Goal: Information Seeking & Learning: Learn about a topic

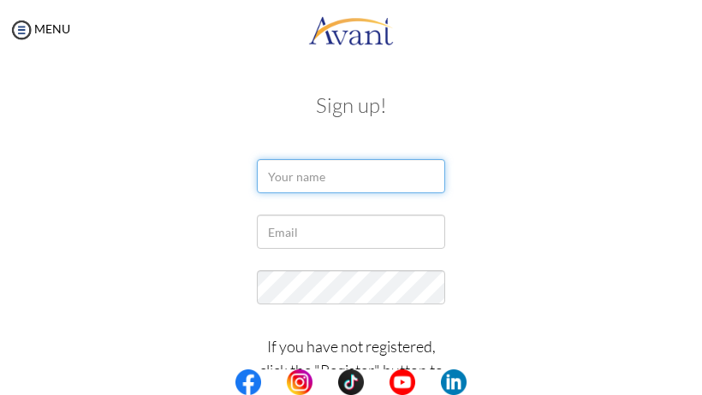
click at [291, 181] on input "text" at bounding box center [351, 176] width 188 height 34
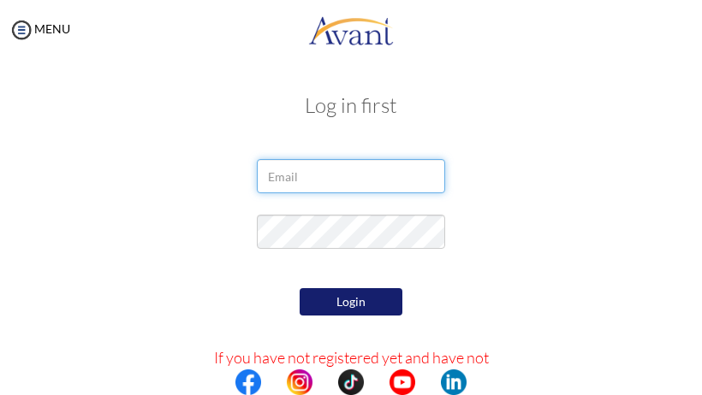
click at [305, 185] on input "email" at bounding box center [351, 176] width 188 height 34
type input "[EMAIL_ADDRESS][DOMAIN_NAME]"
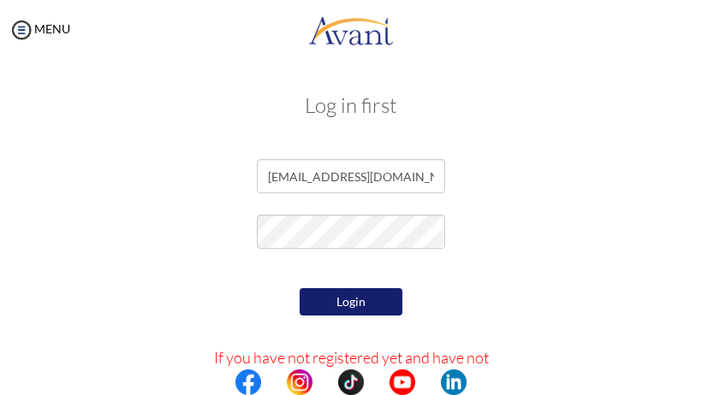
click at [342, 302] on button "Login" at bounding box center [350, 301] width 103 height 27
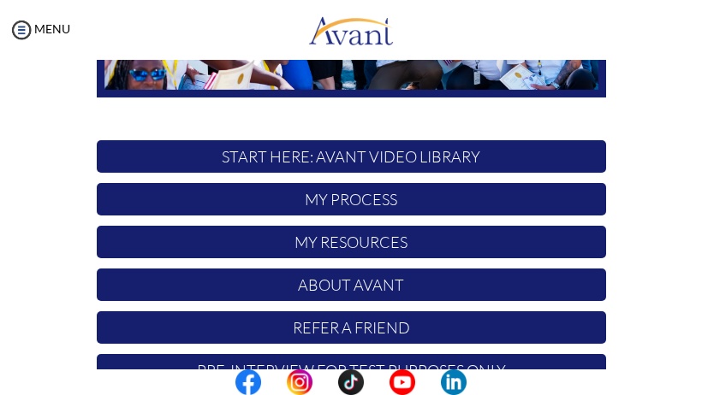
scroll to position [387, 0]
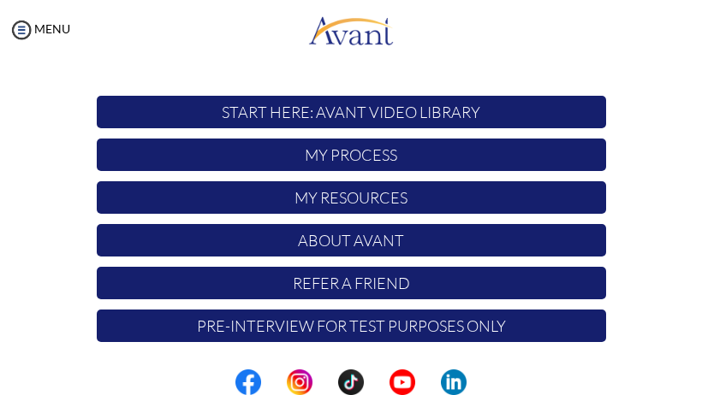
click at [358, 157] on p "My Process" at bounding box center [351, 155] width 509 height 33
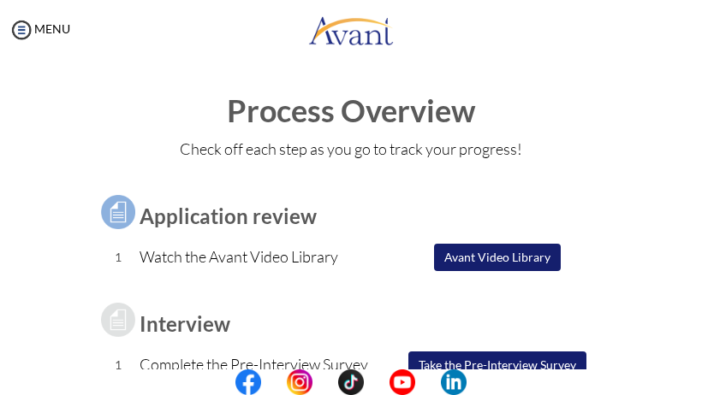
click at [488, 253] on button "Avant Video Library" at bounding box center [497, 257] width 127 height 27
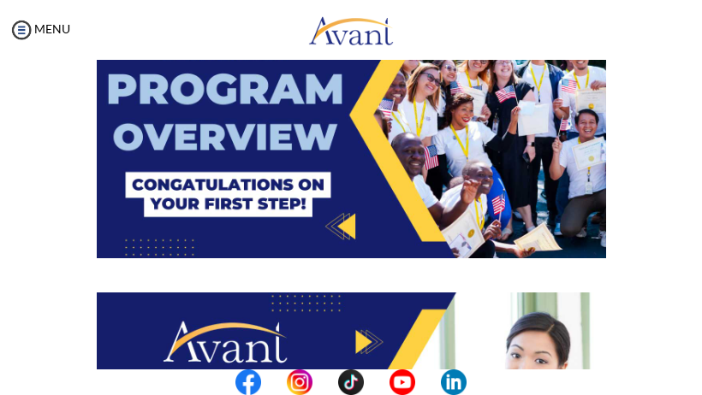
scroll to position [171, 0]
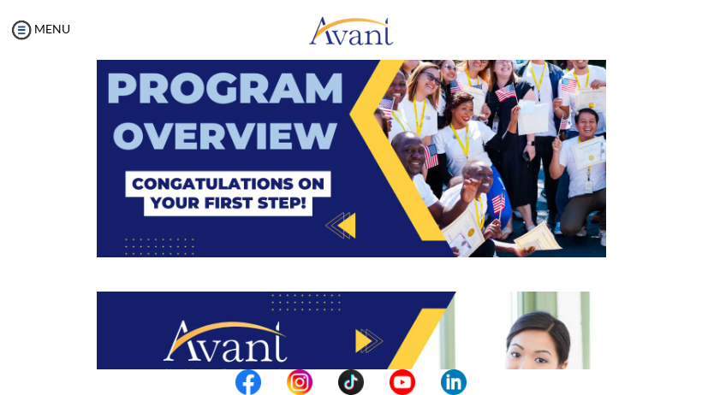
click at [366, 171] on img at bounding box center [351, 114] width 509 height 287
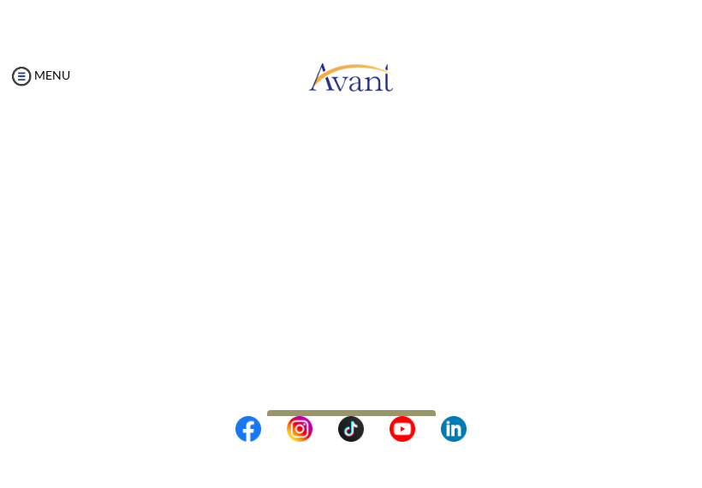
scroll to position [244, 0]
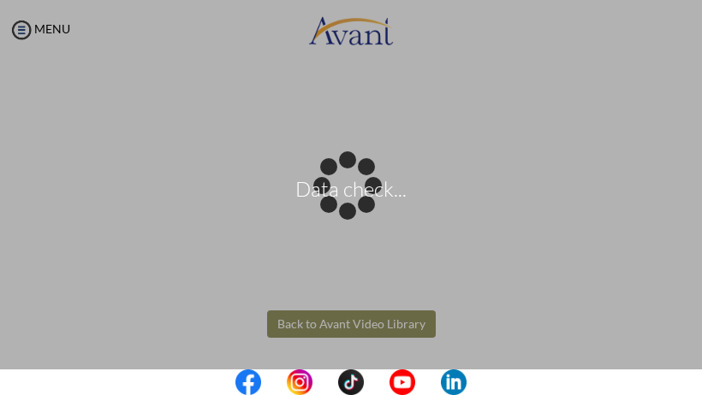
click at [669, 169] on body "Data check... Maintenance break. Please come back in 2 hours. MENU My Status Wh…" at bounding box center [351, 197] width 702 height 395
click at [363, 210] on div "Data check..." at bounding box center [351, 198] width 24 height 24
click at [339, 323] on body "Data check... Maintenance break. Please come back in 2 hours. MENU My Status Wh…" at bounding box center [351, 197] width 702 height 395
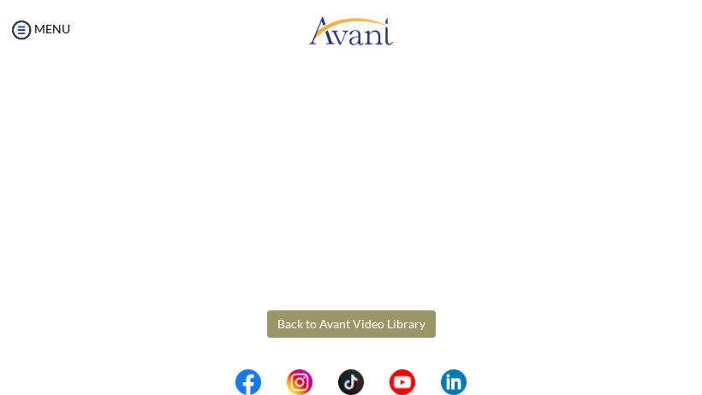
click at [346, 320] on button "Back to Avant Video Library" at bounding box center [351, 324] width 169 height 27
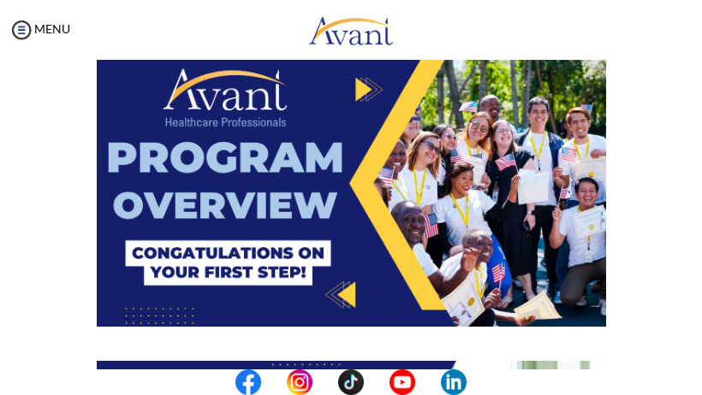
scroll to position [171, 0]
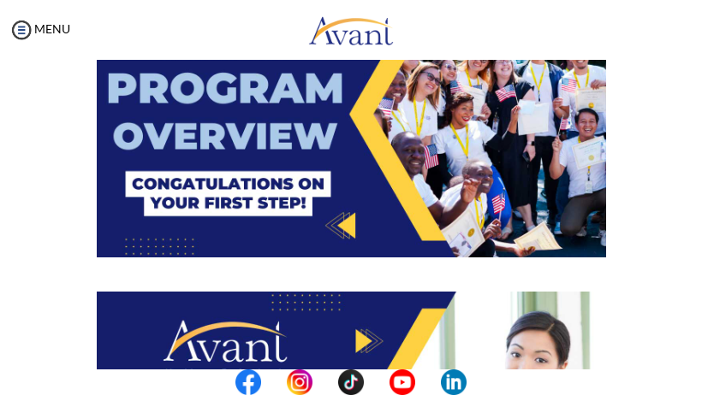
click at [387, 186] on img at bounding box center [351, 114] width 509 height 287
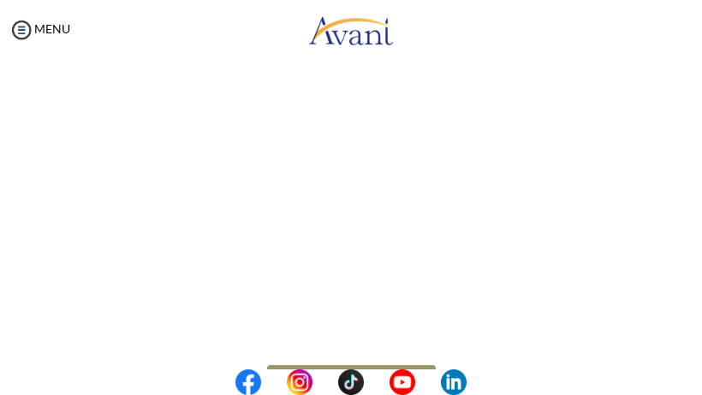
scroll to position [244, 0]
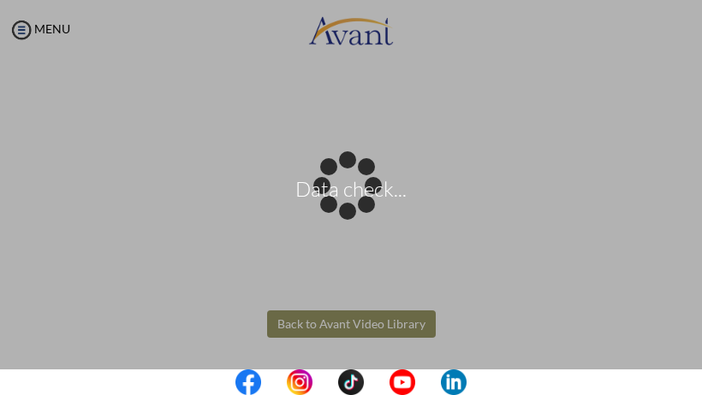
click at [334, 322] on body "Data check... Maintenance break. Please come back in 2 hours. MENU My Status Wh…" at bounding box center [351, 197] width 702 height 395
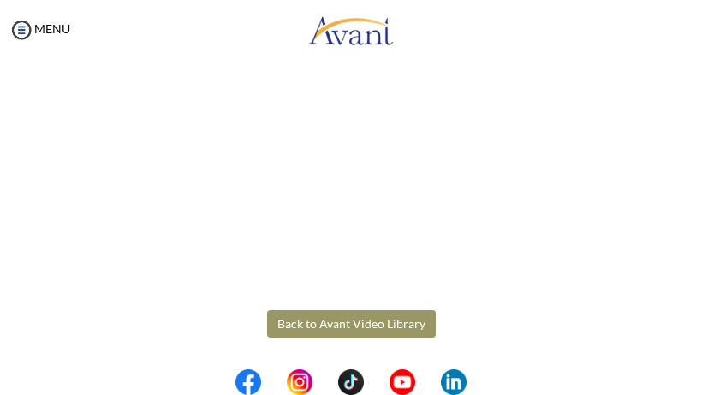
click at [354, 319] on button "Back to Avant Video Library" at bounding box center [351, 324] width 169 height 27
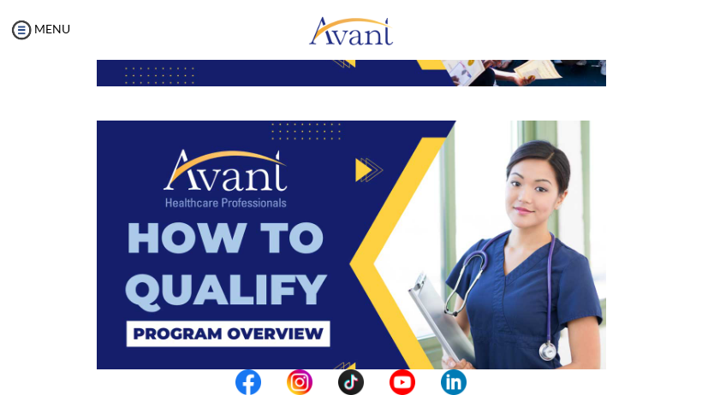
scroll to position [428, 0]
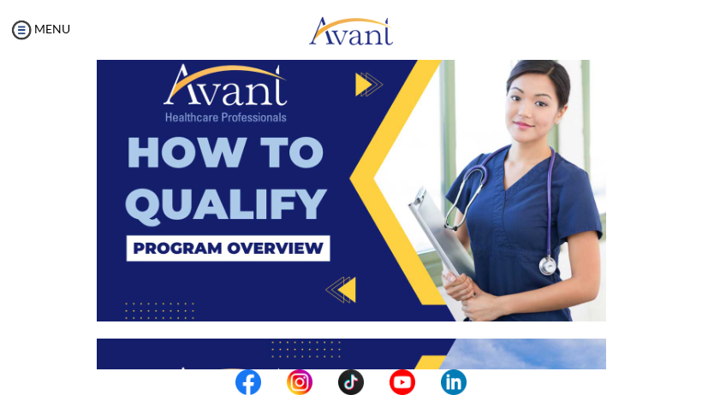
click at [344, 152] on img at bounding box center [351, 178] width 509 height 287
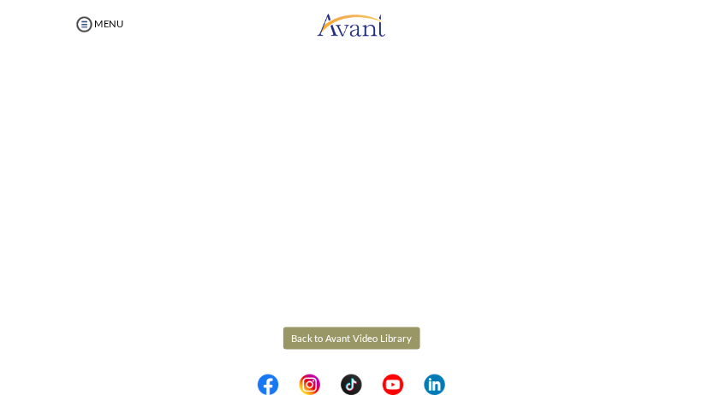
scroll to position [244, 0]
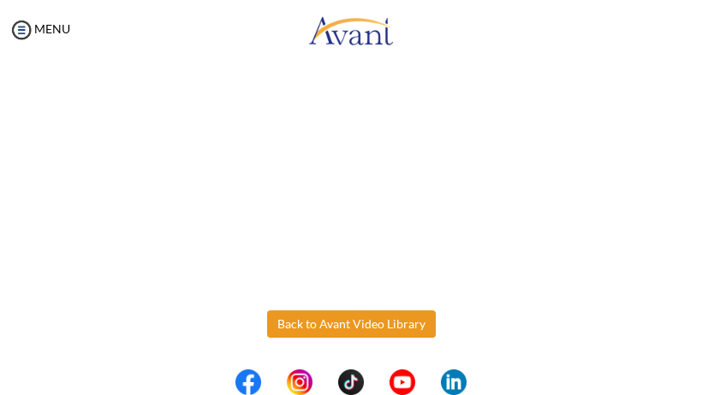
click at [360, 330] on body "Maintenance break. Please come back in 2 hours. MENU My Status What is the next…" at bounding box center [351, 197] width 702 height 395
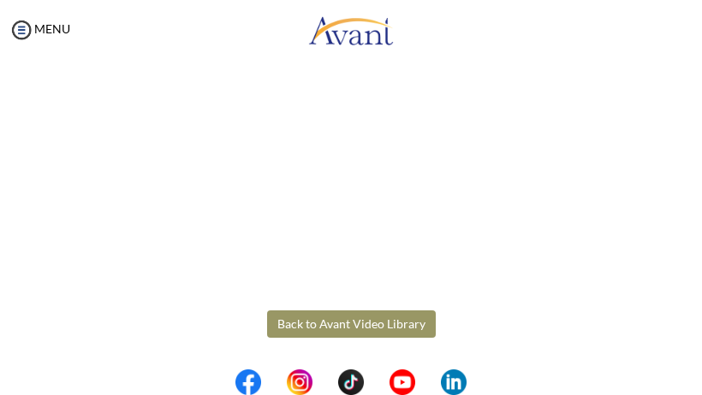
click at [365, 316] on button "Back to Avant Video Library" at bounding box center [351, 324] width 169 height 27
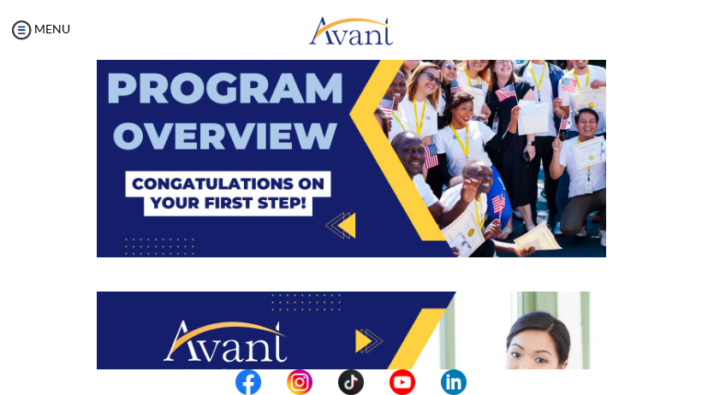
scroll to position [342, 0]
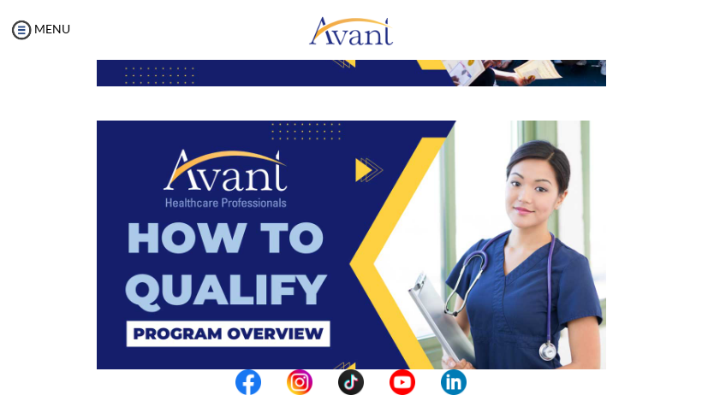
click at [363, 167] on img at bounding box center [351, 264] width 509 height 287
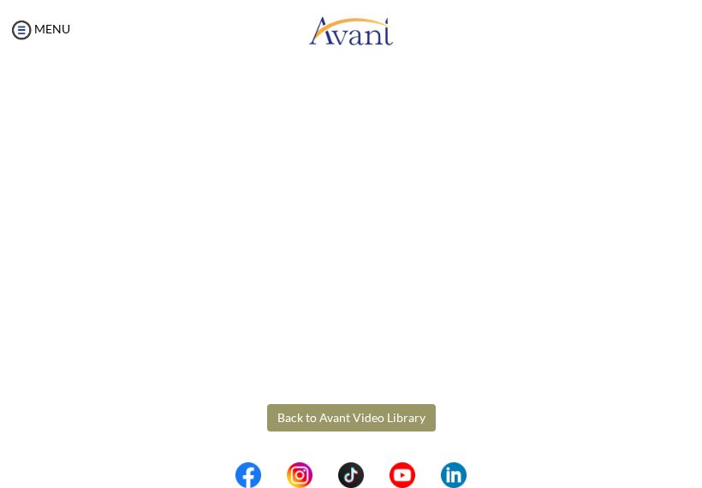
scroll to position [244, 0]
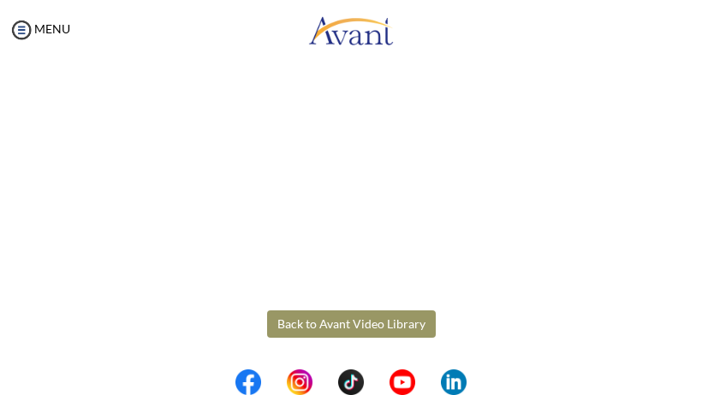
click at [345, 327] on body "Maintenance break. Please come back in 2 hours. MENU My Status What is the next…" at bounding box center [351, 197] width 702 height 395
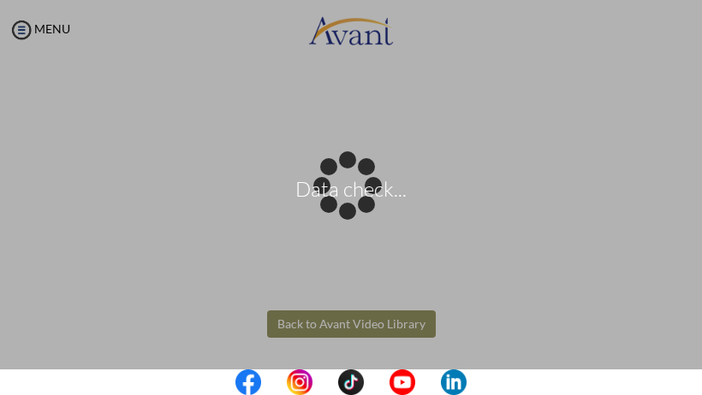
click at [344, 323] on body "Data check... Maintenance break. Please come back in 2 hours. MENU My Status Wh…" at bounding box center [351, 197] width 702 height 395
click at [332, 325] on body "Data check... Maintenance break. Please come back in 2 hours. MENU My Status Wh…" at bounding box center [351, 197] width 702 height 395
click at [311, 321] on body "Data check... Maintenance break. Please come back in 2 hours. MENU My Status Wh…" at bounding box center [351, 197] width 702 height 395
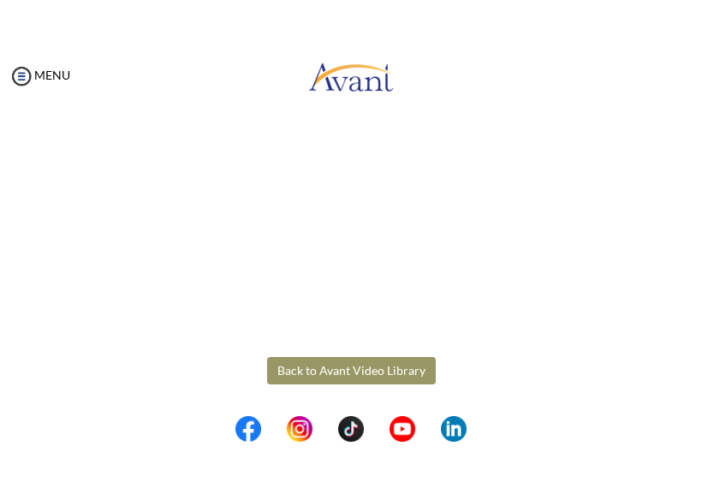
scroll to position [151, 0]
